Goal: Obtain resource: Obtain resource

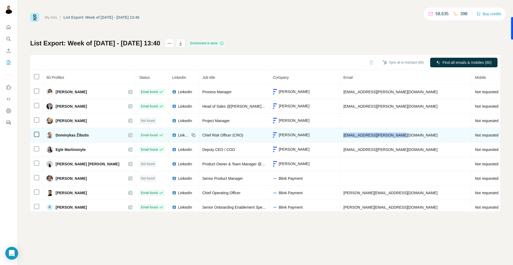
drag, startPoint x: 381, startPoint y: 138, endPoint x: 323, endPoint y: 135, distance: 58.3
click at [340, 135] on td "[EMAIL_ADDRESS][PERSON_NAME][DOMAIN_NAME]" at bounding box center [406, 135] width 132 height 14
copy span "[EMAIL_ADDRESS][PERSON_NAME][DOMAIN_NAME]"
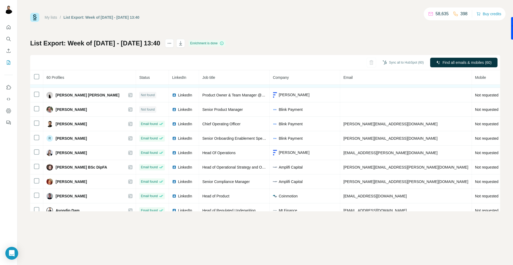
scroll to position [75, 0]
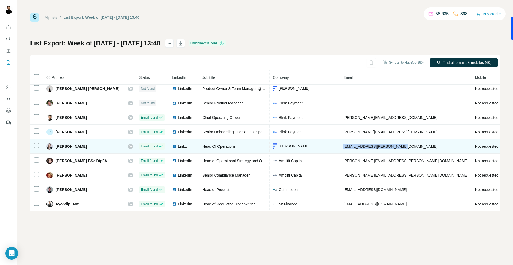
copy span "[EMAIL_ADDRESS][PERSON_NAME][DOMAIN_NAME]"
drag, startPoint x: 386, startPoint y: 147, endPoint x: 323, endPoint y: 147, distance: 63.6
click at [340, 147] on td "[EMAIL_ADDRESS][PERSON_NAME][DOMAIN_NAME]" at bounding box center [406, 146] width 132 height 14
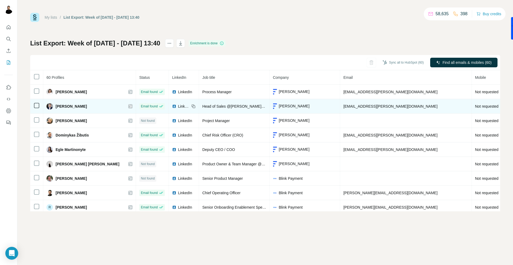
scroll to position [5, 0]
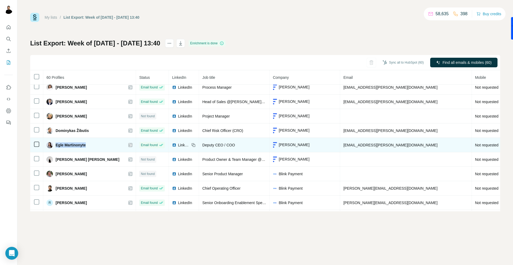
drag, startPoint x: 93, startPoint y: 145, endPoint x: 55, endPoint y: 145, distance: 37.7
click at [55, 145] on div "Egle Martinonyte" at bounding box center [90, 145] width 86 height 6
copy span "Egle Martinonyte"
drag, startPoint x: 380, startPoint y: 148, endPoint x: 324, endPoint y: 145, distance: 55.7
click at [340, 145] on td "[EMAIL_ADDRESS][PERSON_NAME][DOMAIN_NAME]" at bounding box center [406, 145] width 132 height 14
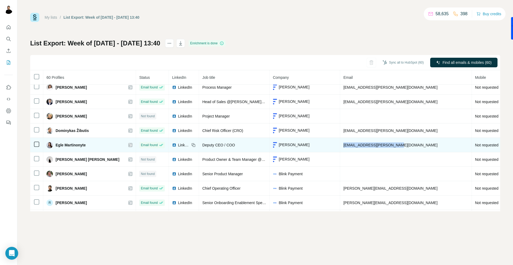
copy span "[EMAIL_ADDRESS][PERSON_NAME][DOMAIN_NAME]"
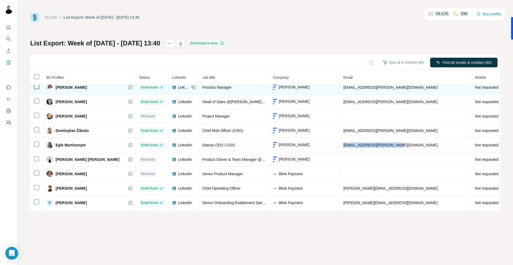
scroll to position [0, 0]
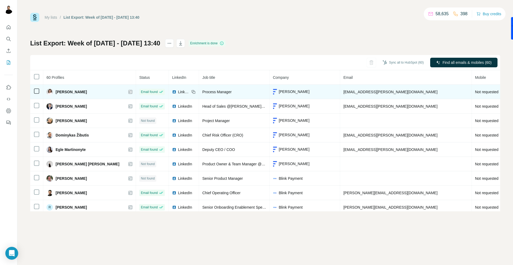
click at [349, 93] on span "[EMAIL_ADDRESS][PERSON_NAME][DOMAIN_NAME]" at bounding box center [390, 92] width 94 height 4
copy span "[EMAIL_ADDRESS][PERSON_NAME][DOMAIN_NAME]"
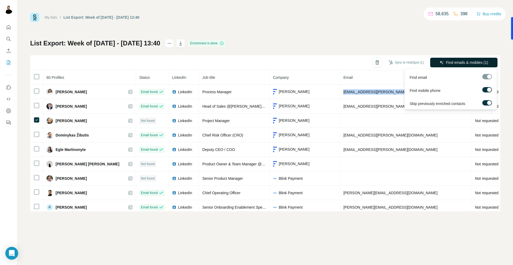
click at [451, 58] on button "Find emails & mobiles (1)" at bounding box center [463, 63] width 67 height 10
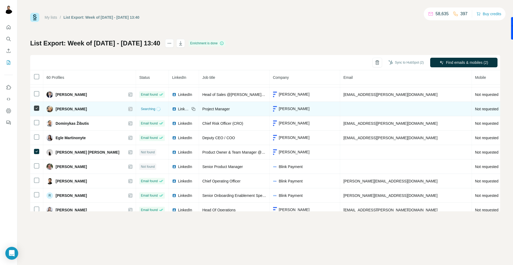
scroll to position [16, 0]
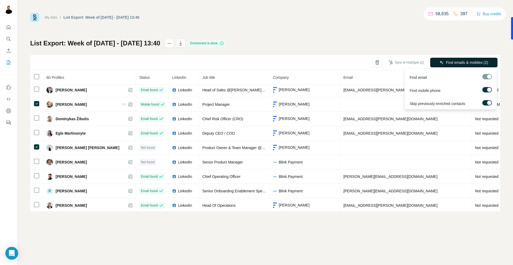
click at [463, 62] on span "Find emails & mobiles (2)" at bounding box center [467, 62] width 42 height 5
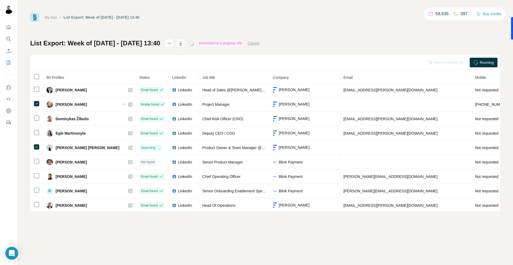
scroll to position [30, 0]
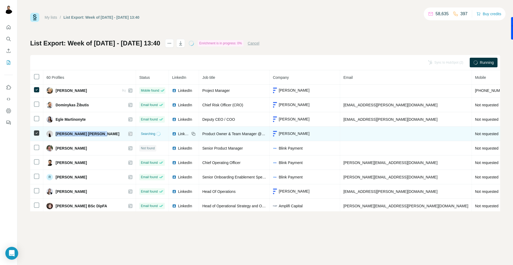
drag, startPoint x: 55, startPoint y: 132, endPoint x: 95, endPoint y: 132, distance: 39.8
click at [95, 132] on div "[PERSON_NAME] [PERSON_NAME]" at bounding box center [83, 134] width 73 height 6
copy span "Kristina Grigorjevaitė"
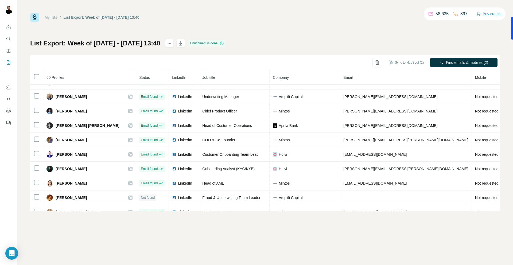
scroll to position [739, 0]
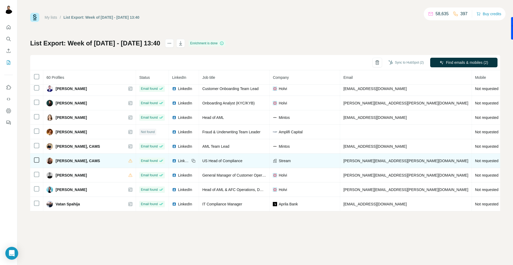
click at [349, 163] on td "[PERSON_NAME][EMAIL_ADDRESS][PERSON_NAME][DOMAIN_NAME]" at bounding box center [406, 161] width 132 height 14
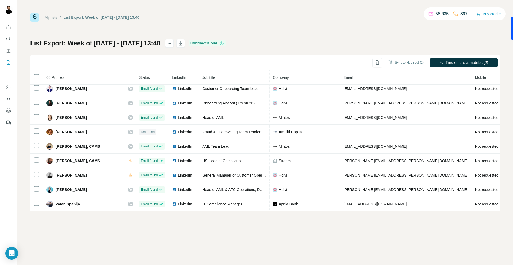
click at [42, 77] on th at bounding box center [36, 77] width 13 height 14
click at [183, 41] on icon "button" at bounding box center [180, 43] width 5 height 5
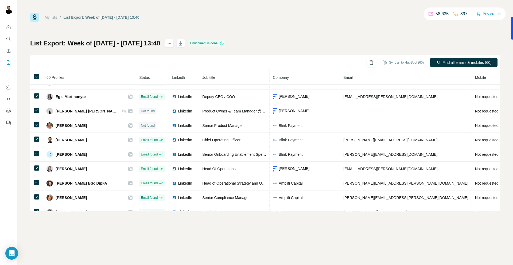
scroll to position [57, 0]
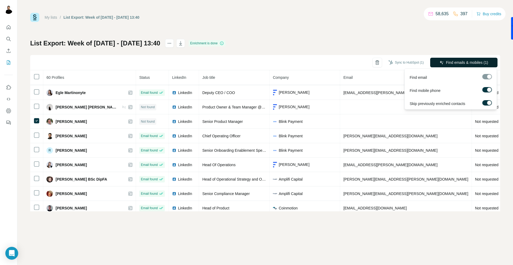
click at [462, 62] on span "Find emails & mobiles (1)" at bounding box center [467, 62] width 42 height 5
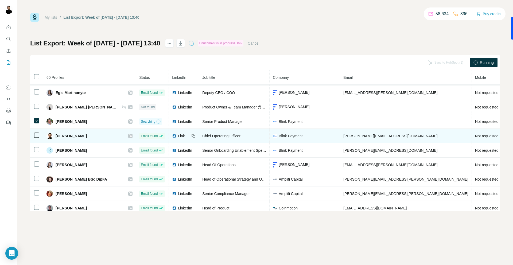
scroll to position [60, 0]
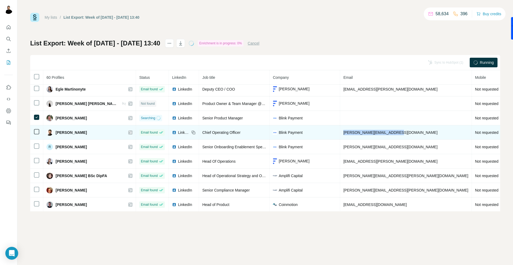
drag, startPoint x: 390, startPoint y: 132, endPoint x: 328, endPoint y: 132, distance: 62.0
click at [340, 132] on td "[PERSON_NAME][EMAIL_ADDRESS][DOMAIN_NAME]" at bounding box center [406, 132] width 132 height 14
copy span "[PERSON_NAME][EMAIL_ADDRESS][DOMAIN_NAME]"
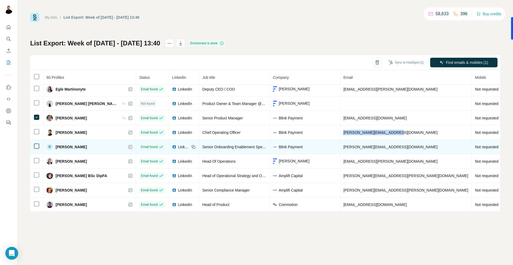
copy span "[PERSON_NAME][EMAIL_ADDRESS][DOMAIN_NAME]"
click at [358, 147] on span "[PERSON_NAME][EMAIL_ADDRESS][DOMAIN_NAME]" at bounding box center [390, 147] width 94 height 4
copy span "[PERSON_NAME][EMAIL_ADDRESS][DOMAIN_NAME]"
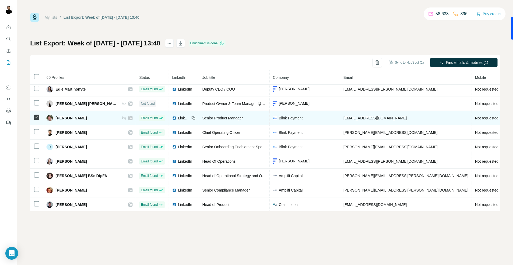
click at [38, 120] on icon at bounding box center [36, 117] width 6 height 6
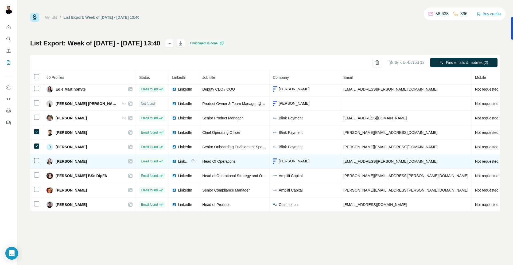
scroll to position [72, 0]
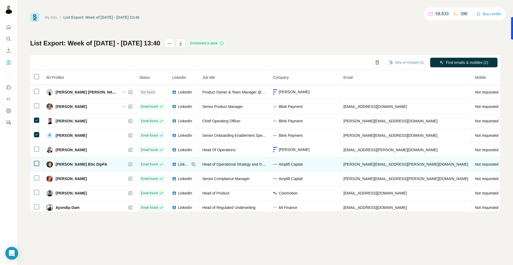
click at [38, 157] on td at bounding box center [36, 164] width 13 height 14
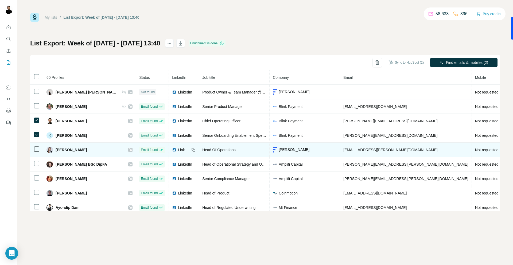
click at [36, 146] on icon at bounding box center [36, 149] width 6 height 6
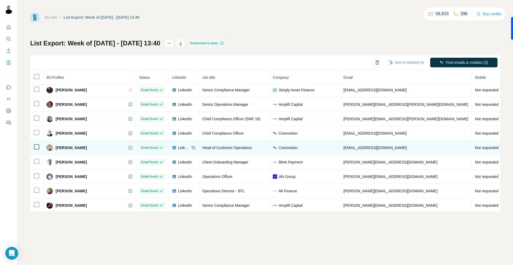
scroll to position [205, 0]
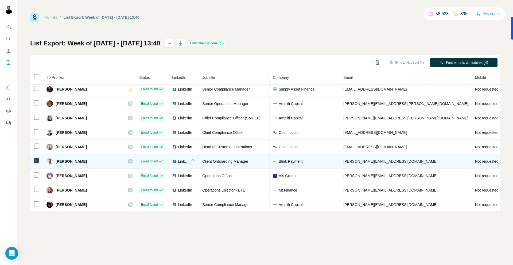
click at [374, 162] on span "[PERSON_NAME][EMAIL_ADDRESS][DOMAIN_NAME]" at bounding box center [390, 161] width 94 height 4
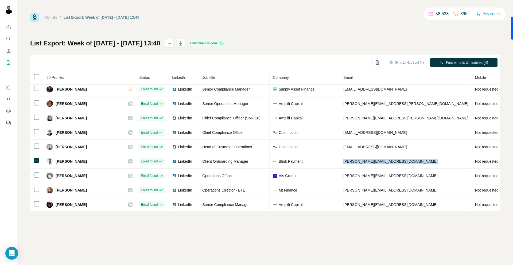
copy span "[PERSON_NAME][EMAIL_ADDRESS][DOMAIN_NAME]"
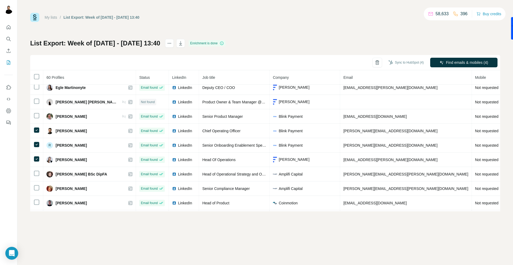
scroll to position [62, 0]
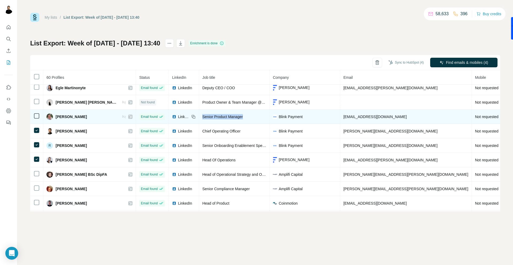
drag, startPoint x: 234, startPoint y: 119, endPoint x: 188, endPoint y: 118, distance: 45.2
click at [202, 118] on div "Senior Product Manager" at bounding box center [234, 116] width 64 height 5
drag, startPoint x: 394, startPoint y: 116, endPoint x: 330, endPoint y: 117, distance: 63.9
click at [340, 117] on td "[EMAIL_ADDRESS][DOMAIN_NAME]" at bounding box center [406, 117] width 132 height 14
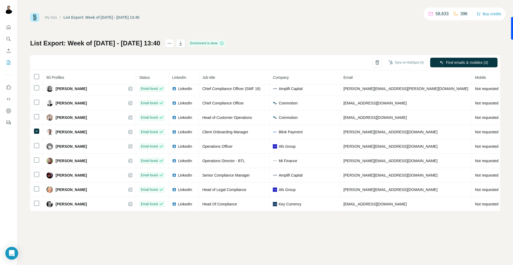
scroll to position [270, 0]
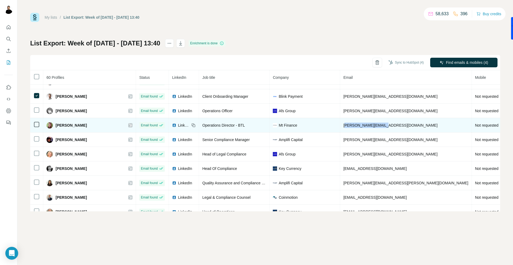
drag, startPoint x: 377, startPoint y: 126, endPoint x: 330, endPoint y: 126, distance: 46.8
click at [340, 126] on td "[PERSON_NAME][EMAIL_ADDRESS][DOMAIN_NAME]" at bounding box center [406, 125] width 132 height 14
drag, startPoint x: 326, startPoint y: 126, endPoint x: 369, endPoint y: 125, distance: 43.0
click at [369, 125] on td "[PERSON_NAME][EMAIL_ADDRESS][DOMAIN_NAME]" at bounding box center [406, 125] width 132 height 14
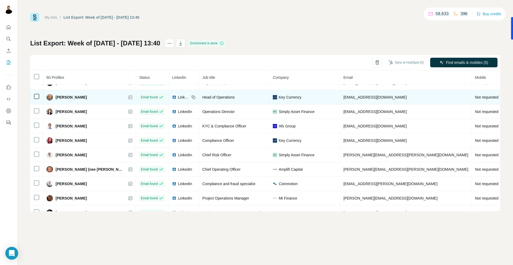
scroll to position [403, 0]
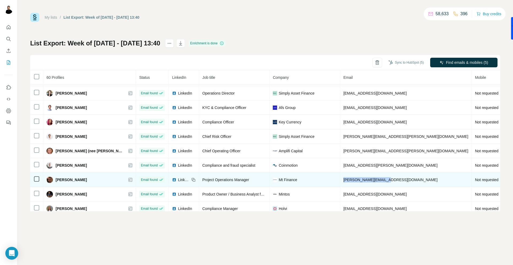
drag, startPoint x: 380, startPoint y: 181, endPoint x: 330, endPoint y: 180, distance: 50.5
click at [340, 180] on td "[PERSON_NAME][EMAIL_ADDRESS][DOMAIN_NAME]" at bounding box center [406, 180] width 132 height 14
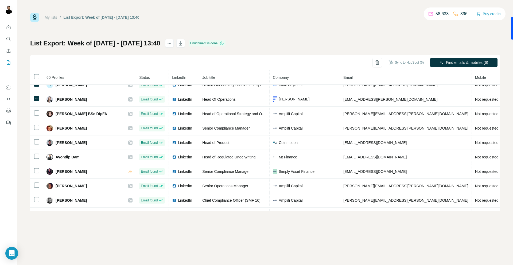
scroll to position [119, 0]
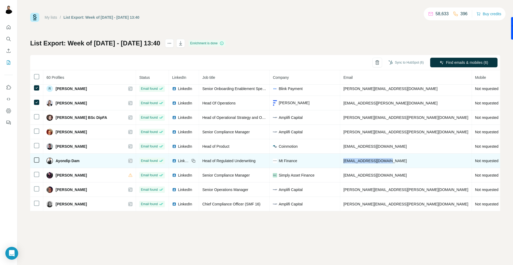
drag, startPoint x: 378, startPoint y: 163, endPoint x: 328, endPoint y: 163, distance: 50.0
click at [340, 163] on td "[EMAIL_ADDRESS][DOMAIN_NAME]" at bounding box center [406, 161] width 132 height 14
click at [40, 160] on td at bounding box center [36, 161] width 13 height 14
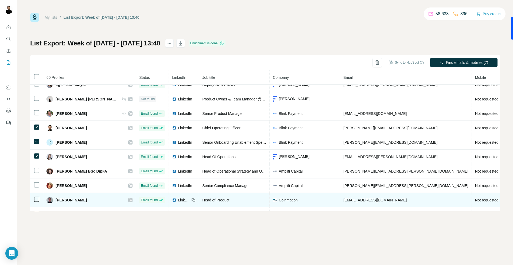
scroll to position [64, 0]
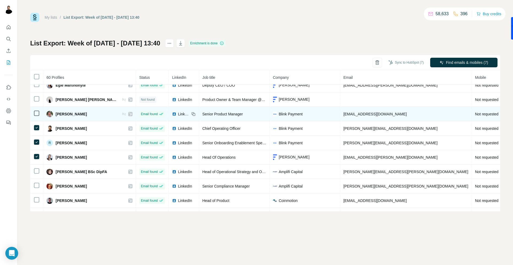
click at [34, 117] on td at bounding box center [36, 114] width 13 height 14
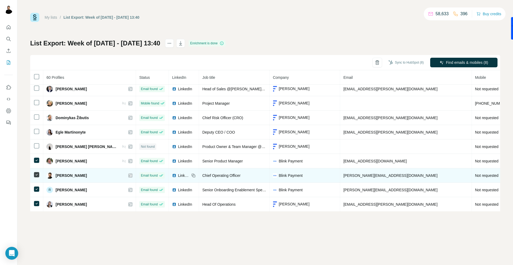
scroll to position [16, 0]
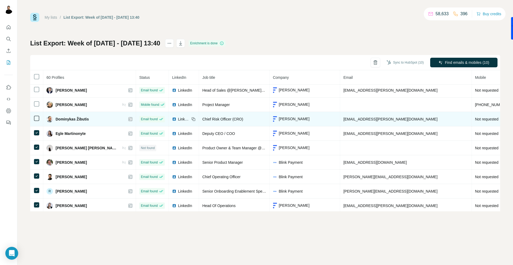
click at [35, 123] on td at bounding box center [36, 119] width 13 height 14
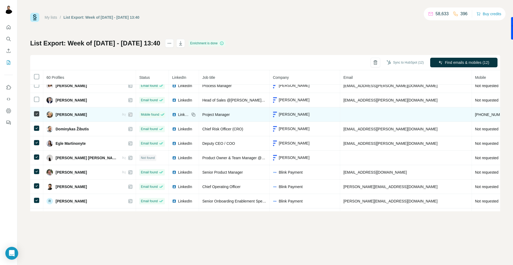
scroll to position [4, 0]
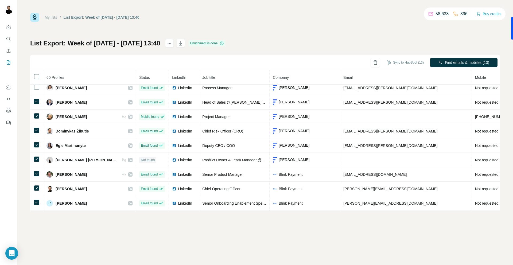
click at [36, 83] on th at bounding box center [36, 77] width 13 height 14
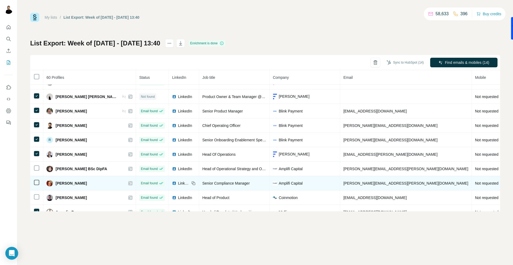
scroll to position [86, 0]
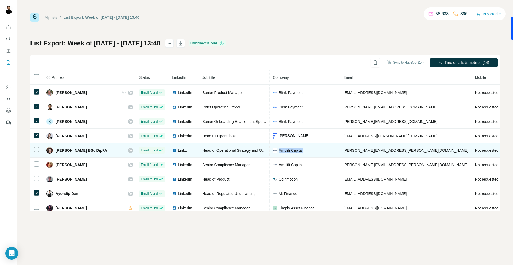
drag, startPoint x: 300, startPoint y: 151, endPoint x: 264, endPoint y: 151, distance: 36.4
click at [273, 151] on div "Amplifi Capital" at bounding box center [305, 150] width 64 height 5
click at [357, 151] on span "[PERSON_NAME][EMAIL_ADDRESS][PERSON_NAME][DOMAIN_NAME]" at bounding box center [405, 150] width 125 height 4
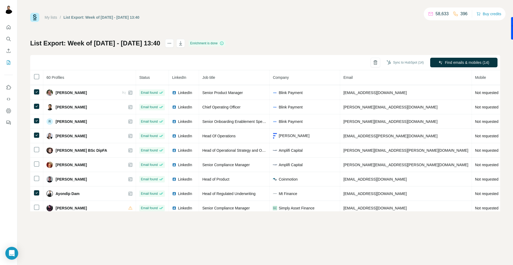
click at [42, 79] on th at bounding box center [36, 77] width 13 height 14
click at [446, 64] on span "Find all emails & mobiles (60)" at bounding box center [467, 62] width 49 height 5
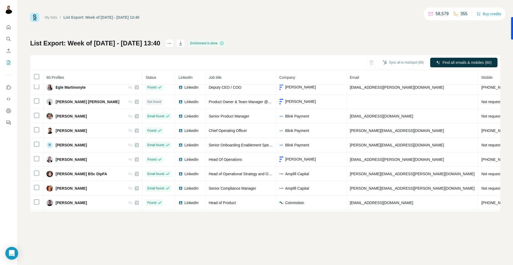
scroll to position [68, 0]
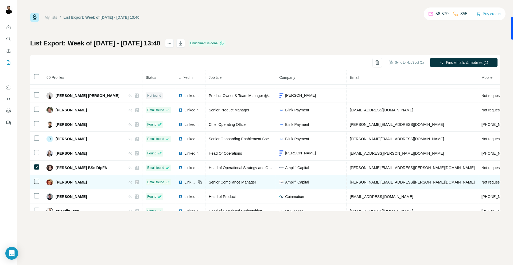
click at [350, 184] on span "[PERSON_NAME][EMAIL_ADDRESS][PERSON_NAME][DOMAIN_NAME]" at bounding box center [412, 182] width 125 height 4
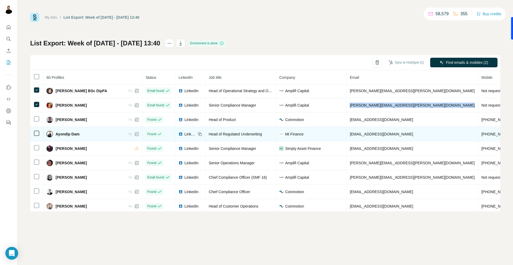
scroll to position [150, 0]
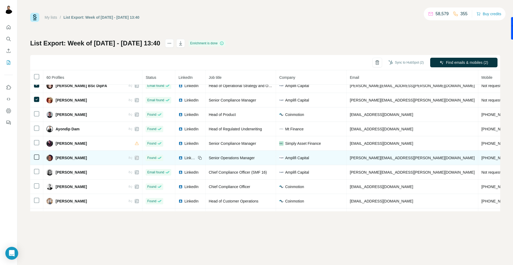
click at [350, 160] on span "[PERSON_NAME][EMAIL_ADDRESS][PERSON_NAME][DOMAIN_NAME]" at bounding box center [412, 158] width 125 height 4
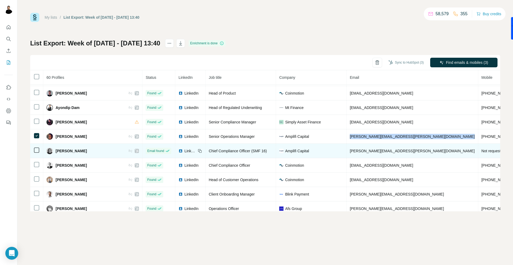
scroll to position [172, 0]
click at [350, 150] on span "[PERSON_NAME][EMAIL_ADDRESS][PERSON_NAME][DOMAIN_NAME]" at bounding box center [412, 150] width 125 height 4
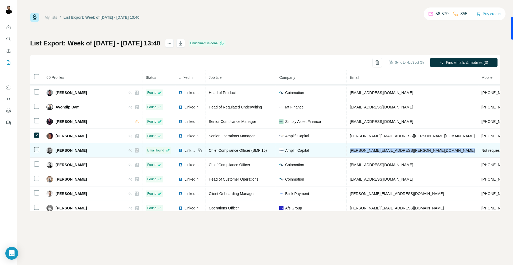
click at [350, 150] on span "[PERSON_NAME][EMAIL_ADDRESS][PERSON_NAME][DOMAIN_NAME]" at bounding box center [412, 150] width 125 height 4
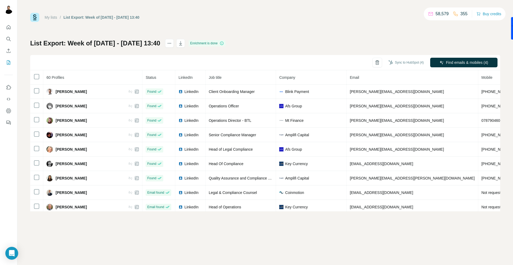
scroll to position [273, 0]
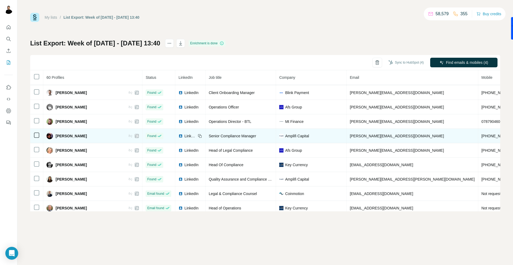
click at [350, 135] on span "[PERSON_NAME][EMAIL_ADDRESS][DOMAIN_NAME]" at bounding box center [397, 136] width 94 height 4
click at [40, 134] on td at bounding box center [36, 136] width 13 height 14
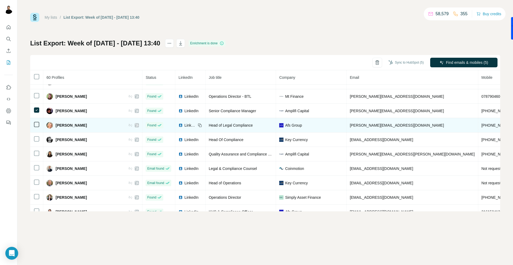
scroll to position [320, 0]
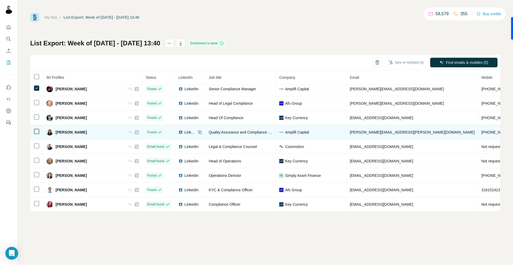
click at [41, 132] on td at bounding box center [36, 132] width 13 height 14
click at [374, 134] on td "[PERSON_NAME][EMAIL_ADDRESS][PERSON_NAME][DOMAIN_NAME]" at bounding box center [413, 132] width 132 height 14
click at [374, 134] on span "[PERSON_NAME][EMAIL_ADDRESS][PERSON_NAME][DOMAIN_NAME]" at bounding box center [412, 132] width 125 height 4
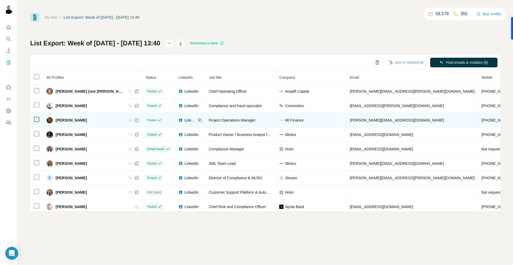
scroll to position [462, 0]
click at [351, 125] on td "[PERSON_NAME][EMAIL_ADDRESS][DOMAIN_NAME]" at bounding box center [413, 120] width 132 height 14
click at [351, 122] on span "[PERSON_NAME][EMAIL_ADDRESS][DOMAIN_NAME]" at bounding box center [397, 120] width 94 height 4
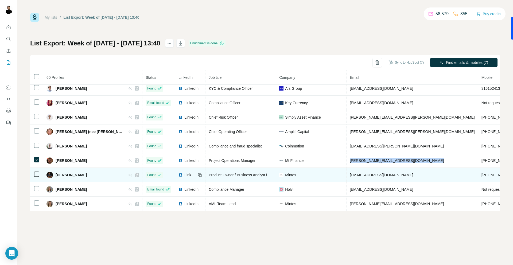
scroll to position [421, 0]
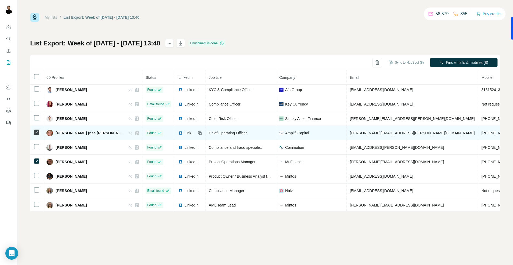
click at [363, 131] on span "[PERSON_NAME][EMAIL_ADDRESS][PERSON_NAME][DOMAIN_NAME]" at bounding box center [412, 133] width 125 height 4
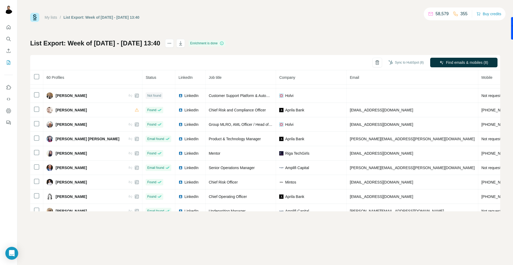
scroll to position [565, 0]
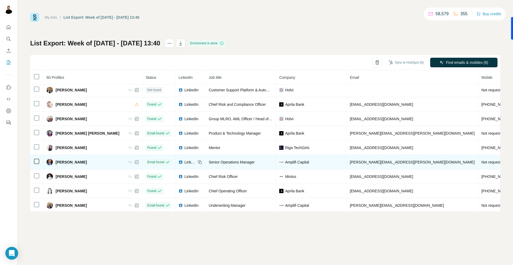
click at [364, 164] on span "[PERSON_NAME][EMAIL_ADDRESS][PERSON_NAME][DOMAIN_NAME]" at bounding box center [412, 162] width 125 height 4
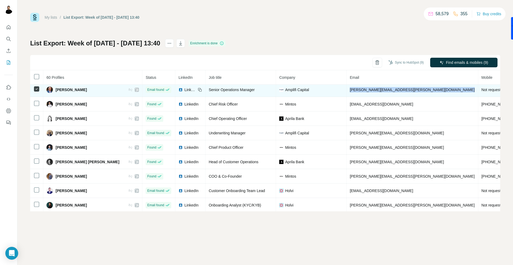
scroll to position [637, 0]
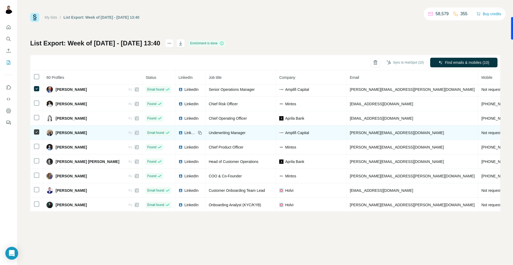
click at [373, 134] on span "[PERSON_NAME][EMAIL_ADDRESS][DOMAIN_NAME]" at bounding box center [397, 133] width 94 height 4
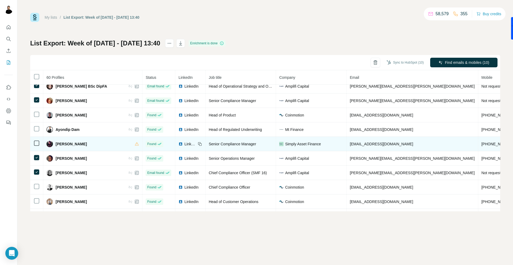
scroll to position [154, 0]
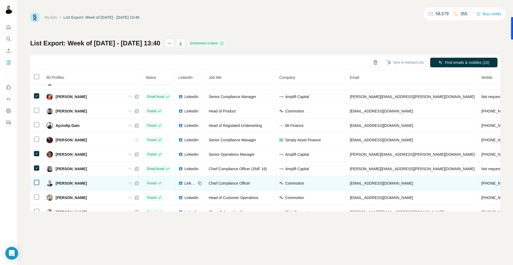
click at [285, 182] on span "Coinmotion" at bounding box center [294, 183] width 19 height 5
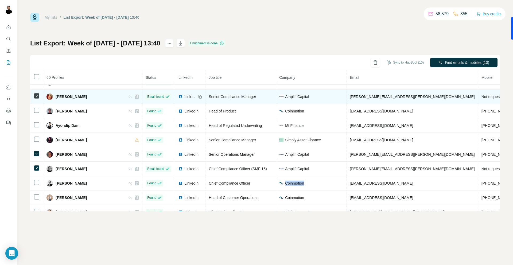
scroll to position [132, 0]
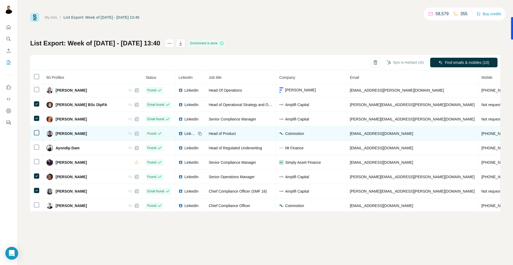
click at [350, 135] on span "[EMAIL_ADDRESS][DOMAIN_NAME]" at bounding box center [381, 134] width 63 height 4
drag, startPoint x: 84, startPoint y: 134, endPoint x: 55, endPoint y: 134, distance: 29.1
click at [55, 134] on div "[PERSON_NAME]" at bounding box center [93, 133] width 92 height 6
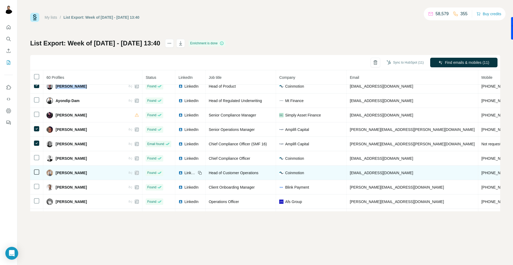
scroll to position [181, 0]
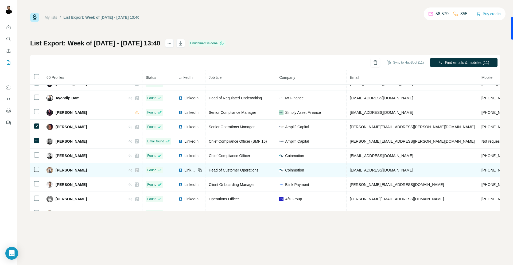
click at [350, 170] on span "[EMAIL_ADDRESS][DOMAIN_NAME]" at bounding box center [381, 170] width 63 height 4
drag, startPoint x: 71, startPoint y: 171, endPoint x: 56, endPoint y: 171, distance: 15.2
click at [56, 171] on span "[PERSON_NAME]" at bounding box center [71, 170] width 31 height 5
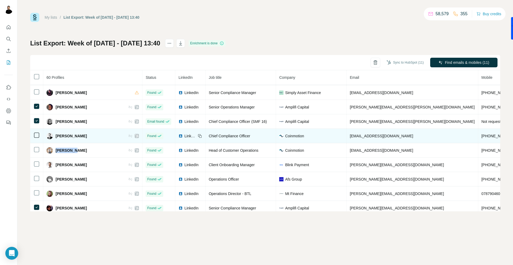
scroll to position [202, 0]
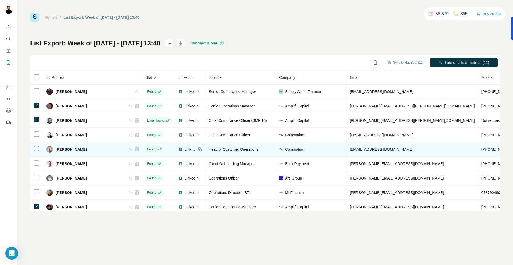
click at [32, 148] on td at bounding box center [36, 149] width 13 height 14
click at [40, 145] on td at bounding box center [36, 149] width 13 height 14
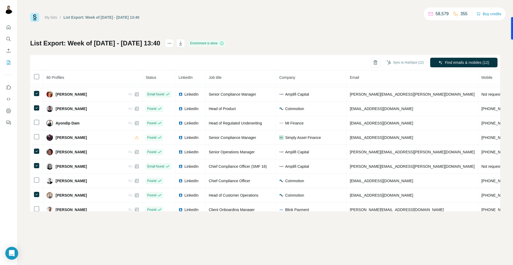
scroll to position [165, 0]
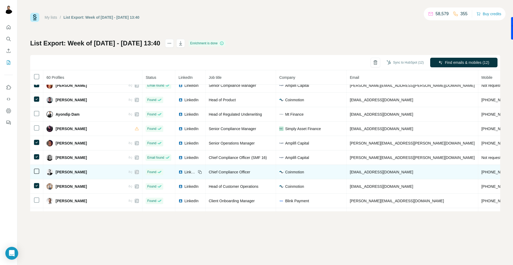
click at [370, 171] on span "[EMAIL_ADDRESS][DOMAIN_NAME]" at bounding box center [381, 172] width 63 height 4
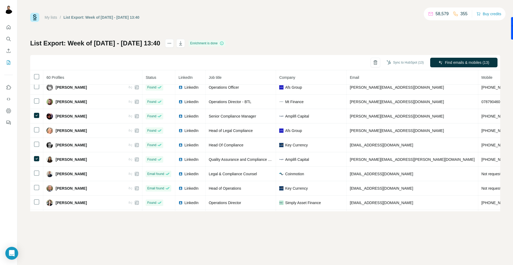
scroll to position [294, 0]
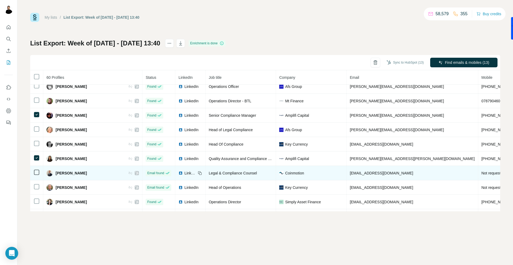
click at [373, 172] on span "[EMAIL_ADDRESS][DOMAIN_NAME]" at bounding box center [381, 173] width 63 height 4
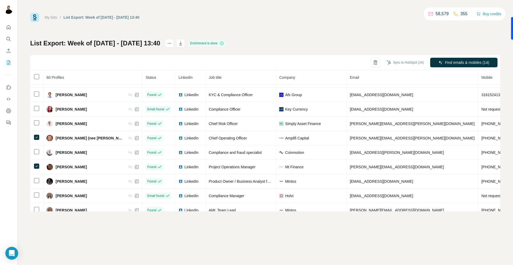
scroll to position [416, 0]
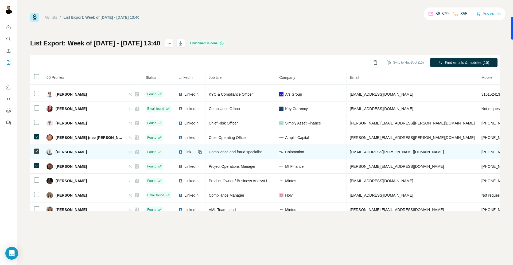
click at [350, 154] on span "[EMAIL_ADDRESS][PERSON_NAME][DOMAIN_NAME]" at bounding box center [397, 152] width 94 height 4
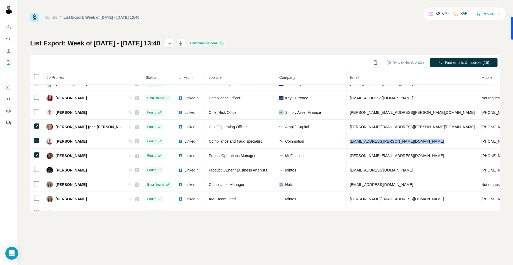
scroll to position [427, 0]
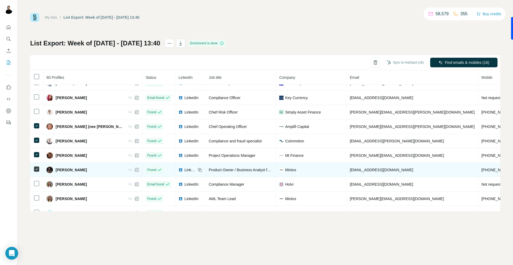
click at [350, 171] on span "[EMAIL_ADDRESS][DOMAIN_NAME]" at bounding box center [381, 170] width 63 height 4
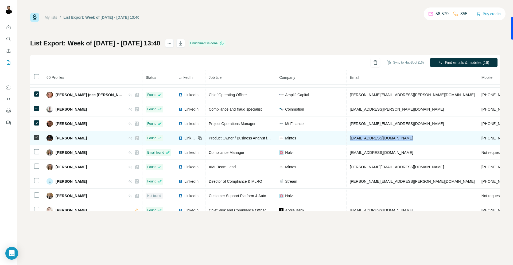
scroll to position [474, 0]
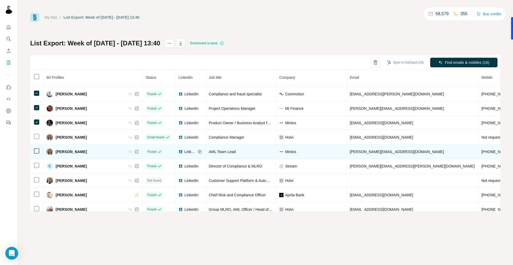
click at [41, 152] on td at bounding box center [36, 152] width 13 height 14
click at [357, 155] on td "[PERSON_NAME][EMAIL_ADDRESS][DOMAIN_NAME]" at bounding box center [413, 152] width 132 height 14
click at [357, 154] on span "[PERSON_NAME][EMAIL_ADDRESS][DOMAIN_NAME]" at bounding box center [397, 152] width 94 height 4
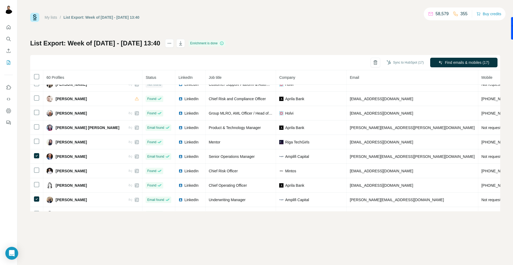
scroll to position [571, 0]
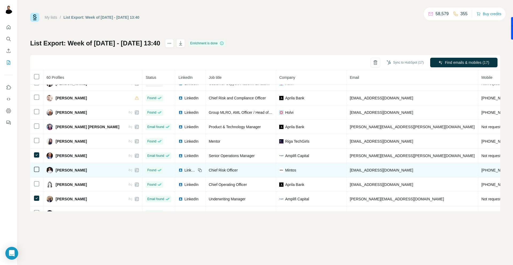
click at [39, 170] on icon at bounding box center [36, 169] width 6 height 6
click at [354, 171] on span "[EMAIL_ADDRESS][DOMAIN_NAME]" at bounding box center [381, 170] width 63 height 4
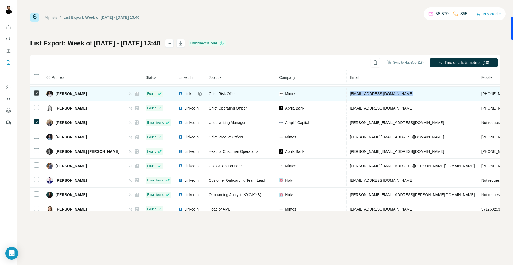
scroll to position [650, 0]
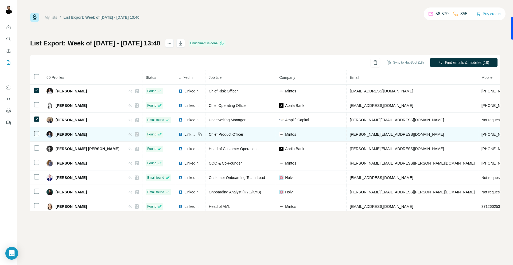
click at [364, 137] on td "[PERSON_NAME][EMAIL_ADDRESS][DOMAIN_NAME]" at bounding box center [413, 134] width 132 height 14
click at [361, 136] on span "[PERSON_NAME][EMAIL_ADDRESS][DOMAIN_NAME]" at bounding box center [397, 134] width 94 height 4
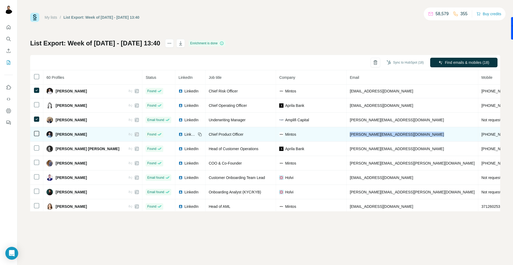
click at [361, 136] on span "[PERSON_NAME][EMAIL_ADDRESS][DOMAIN_NAME]" at bounding box center [397, 134] width 94 height 4
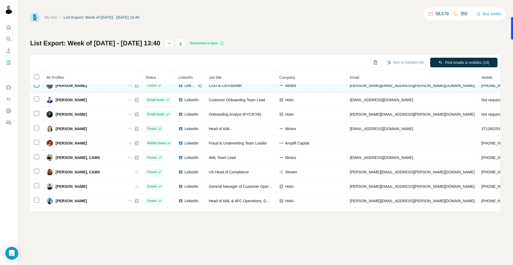
scroll to position [728, 0]
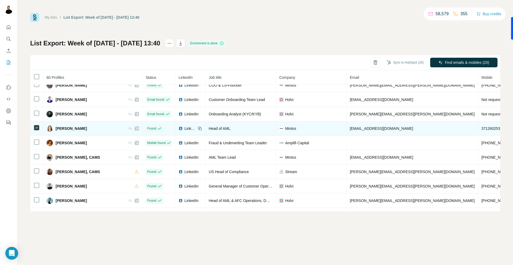
click at [350, 130] on span "[EMAIL_ADDRESS][DOMAIN_NAME]" at bounding box center [381, 128] width 63 height 4
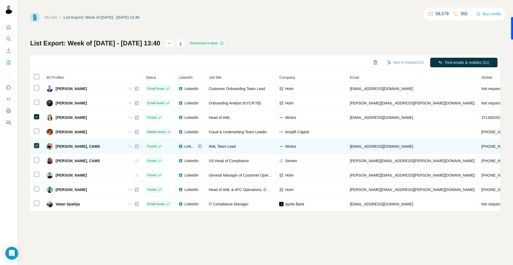
click at [350, 145] on span "[EMAIL_ADDRESS][DOMAIN_NAME]" at bounding box center [381, 146] width 63 height 4
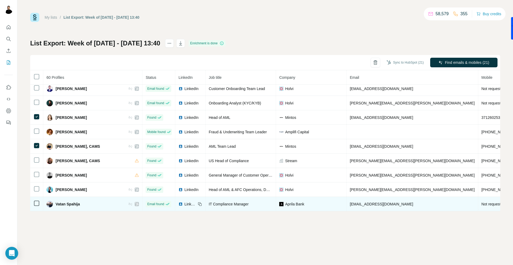
click at [347, 209] on td "[EMAIL_ADDRESS][DOMAIN_NAME]" at bounding box center [413, 204] width 132 height 14
click at [350, 205] on span "[EMAIL_ADDRESS][DOMAIN_NAME]" at bounding box center [381, 204] width 63 height 4
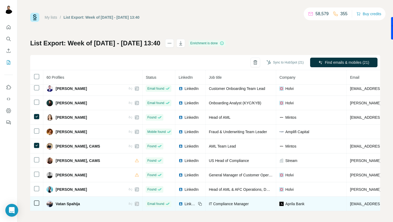
click at [41, 201] on td at bounding box center [36, 204] width 13 height 14
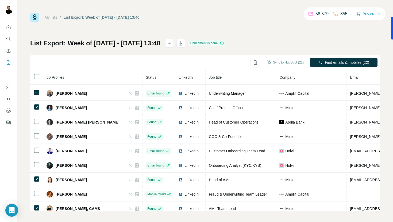
scroll to position [676, 0]
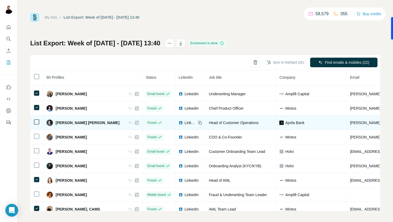
click at [350, 121] on span "[PERSON_NAME][EMAIL_ADDRESS][DOMAIN_NAME]" at bounding box center [397, 123] width 94 height 4
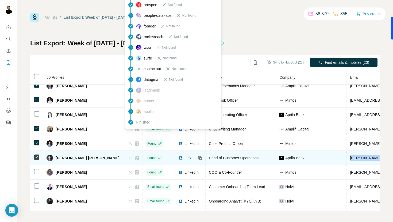
scroll to position [639, 0]
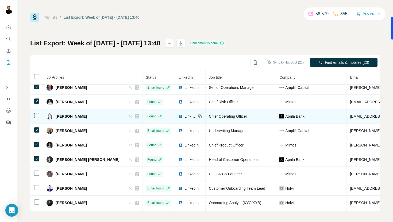
click at [350, 117] on span "[EMAIL_ADDRESS][DOMAIN_NAME]" at bounding box center [381, 116] width 63 height 4
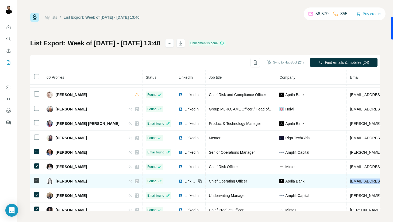
scroll to position [571, 0]
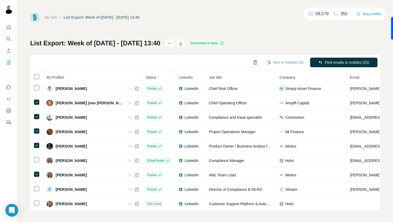
scroll to position [452, 0]
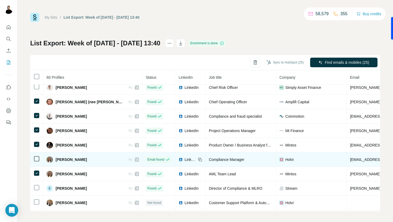
click at [350, 158] on span "[EMAIL_ADDRESS][DOMAIN_NAME]" at bounding box center [381, 160] width 63 height 4
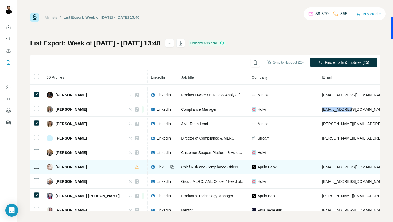
scroll to position [506, 28]
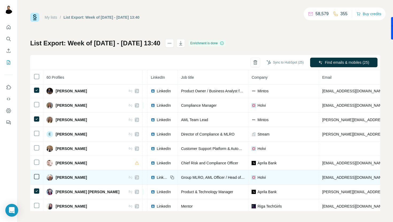
click at [336, 177] on span "[EMAIL_ADDRESS][DOMAIN_NAME]" at bounding box center [353, 178] width 63 height 4
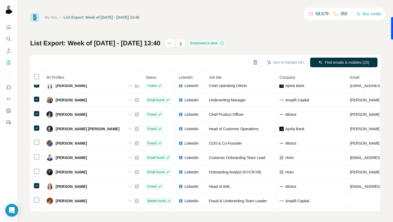
scroll to position [672, 0]
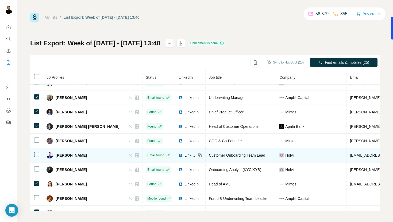
click at [350, 156] on span "[EMAIL_ADDRESS][DOMAIN_NAME]" at bounding box center [381, 155] width 63 height 4
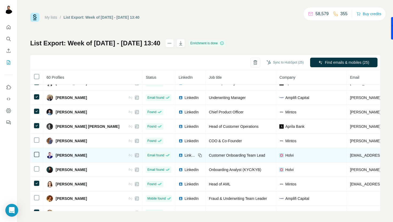
click at [350, 156] on span "[EMAIL_ADDRESS][DOMAIN_NAME]" at bounding box center [381, 155] width 63 height 4
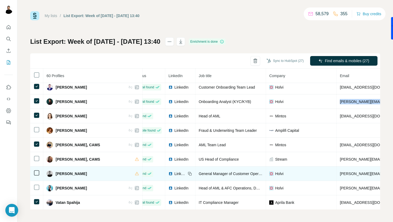
scroll to position [739, 10]
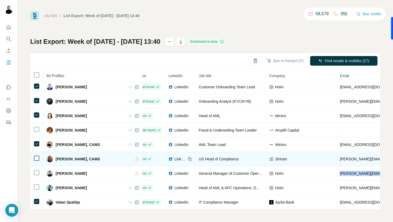
scroll to position [2, 0]
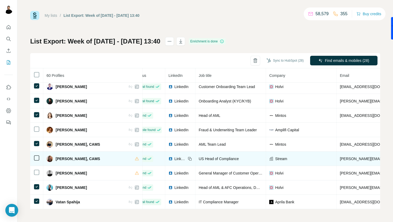
click at [39, 165] on td at bounding box center [36, 159] width 13 height 14
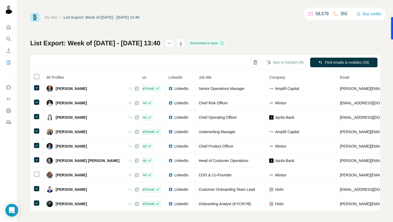
scroll to position [739, 10]
